Goal: Consume media (video, audio)

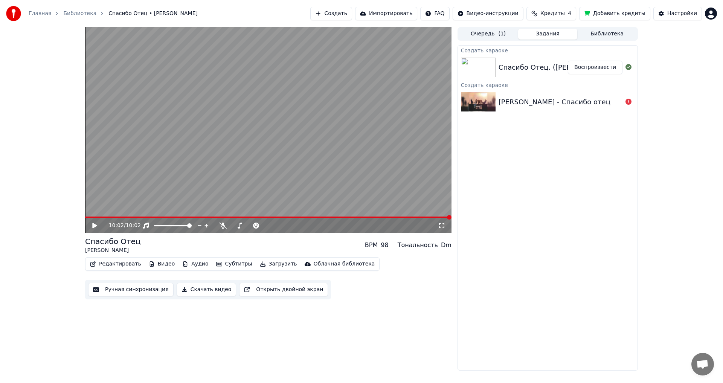
click at [95, 227] on icon at bounding box center [94, 225] width 5 height 5
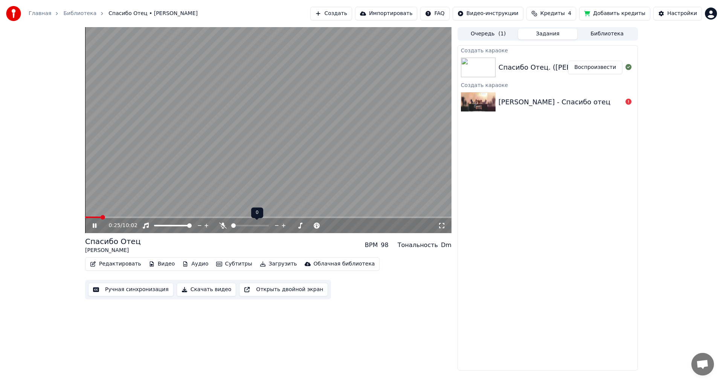
click at [231, 223] on span at bounding box center [233, 225] width 5 height 5
click at [119, 219] on div "0:29 / 10:02" at bounding box center [268, 225] width 366 height 15
click at [119, 217] on span at bounding box center [268, 217] width 366 height 2
click at [114, 218] on span at bounding box center [102, 217] width 35 height 2
click at [108, 216] on video at bounding box center [268, 130] width 366 height 206
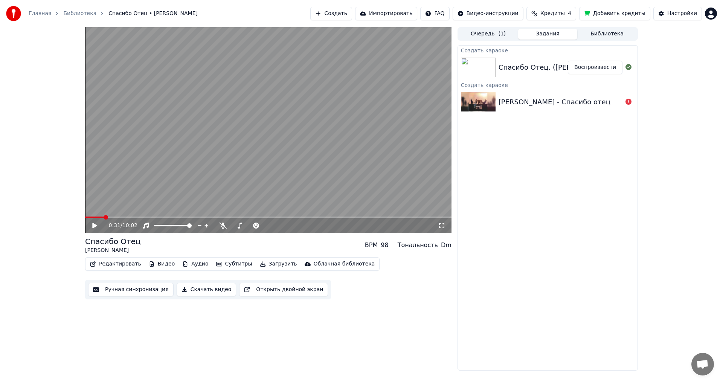
click at [104, 217] on span at bounding box center [94, 217] width 19 height 2
click at [172, 224] on span at bounding box center [174, 225] width 5 height 5
click at [90, 227] on div "0:31 / 10:02" at bounding box center [268, 226] width 360 height 8
click at [92, 225] on icon at bounding box center [100, 225] width 18 height 6
click at [181, 225] on span at bounding box center [173, 226] width 38 height 2
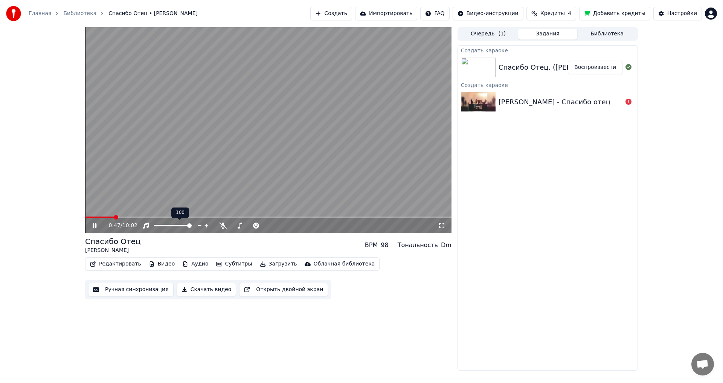
click at [192, 228] on span at bounding box center [189, 225] width 5 height 5
click at [207, 154] on video at bounding box center [268, 130] width 366 height 206
click at [206, 154] on video at bounding box center [268, 130] width 366 height 206
click at [222, 224] on icon at bounding box center [223, 225] width 8 height 6
click at [269, 226] on span at bounding box center [270, 225] width 5 height 5
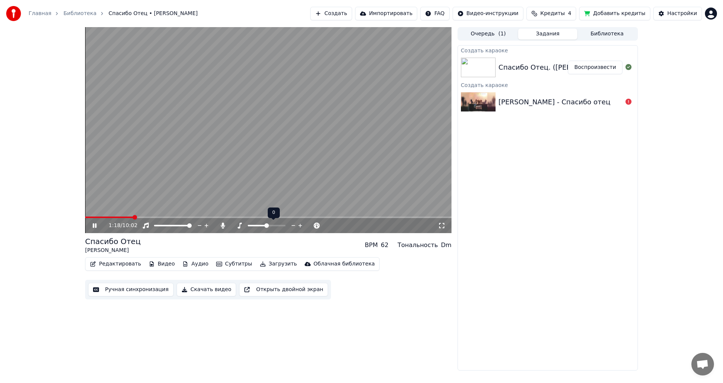
click at [267, 224] on span at bounding box center [266, 225] width 5 height 5
click at [283, 227] on span at bounding box center [283, 225] width 5 height 5
click at [300, 130] on video at bounding box center [268, 130] width 366 height 206
drag, startPoint x: 493, startPoint y: 266, endPoint x: 404, endPoint y: 230, distance: 96.0
click at [489, 266] on div "Создать караоке Спасибо Отец. ([PERSON_NAME].) [DEMOGRAPHIC_DATA] видео песни. …" at bounding box center [547, 207] width 180 height 325
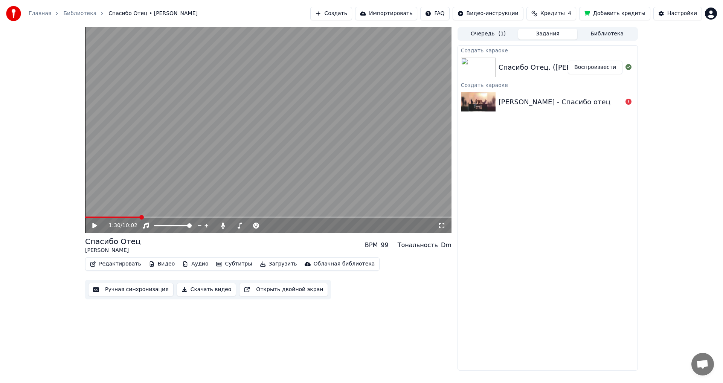
drag, startPoint x: 4, startPoint y: 231, endPoint x: 75, endPoint y: 224, distance: 71.2
click at [75, 224] on div "1:30 / 10:02 Спасибо Отец [PERSON_NAME] BPM 99 Тональность Dm Редактировать Вид…" at bounding box center [361, 198] width 723 height 343
click at [93, 224] on icon at bounding box center [94, 225] width 5 height 5
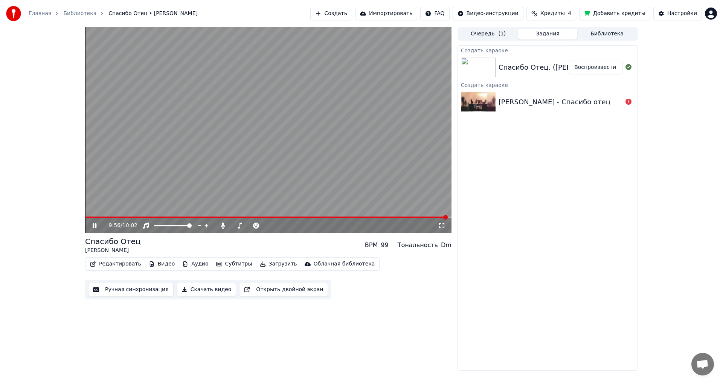
click at [94, 223] on icon at bounding box center [100, 225] width 18 height 6
